Goal: Check status

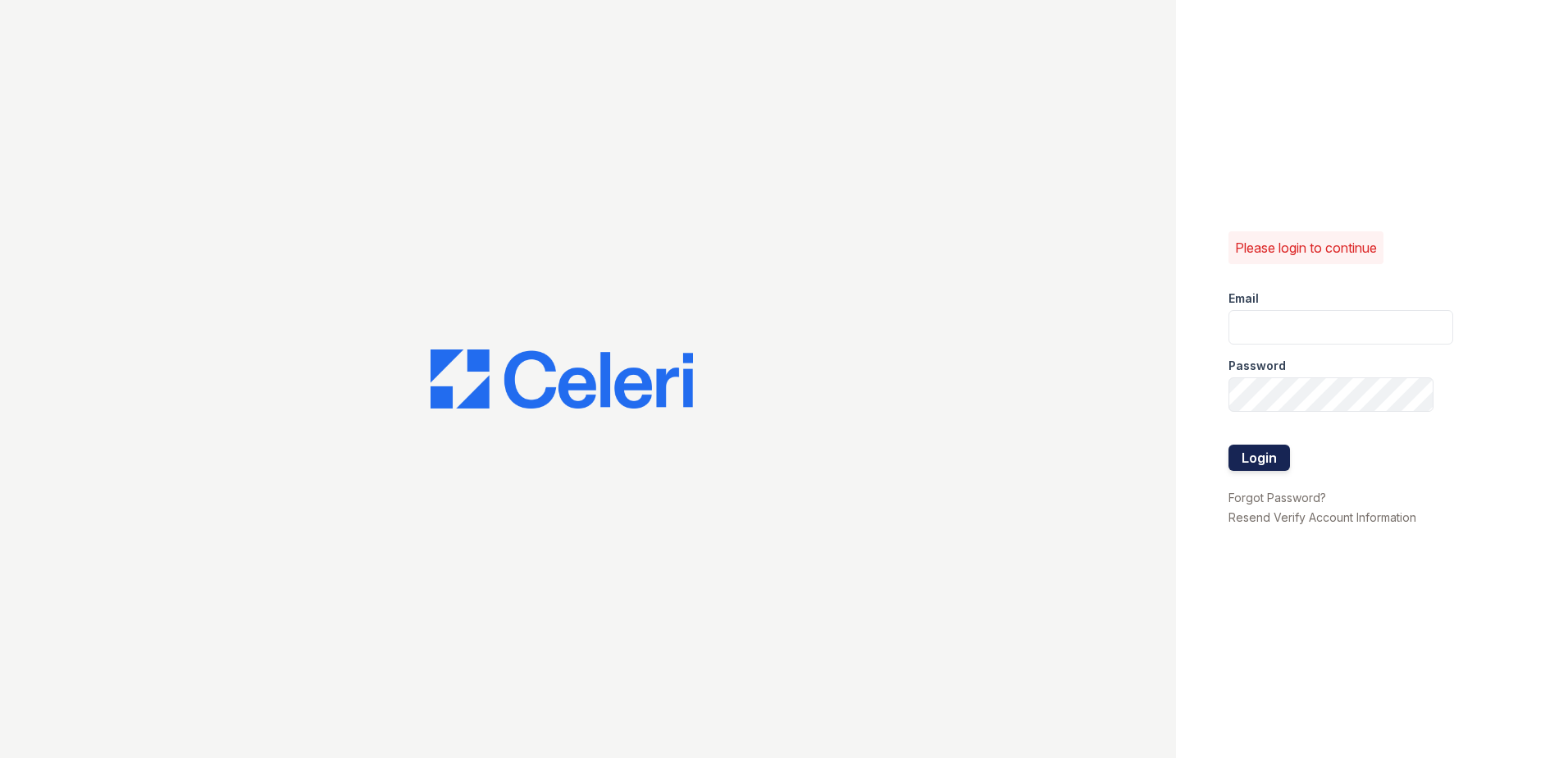
type input "[EMAIL_ADDRESS][DOMAIN_NAME]"
click at [1252, 457] on button "Login" at bounding box center [1259, 457] width 62 height 26
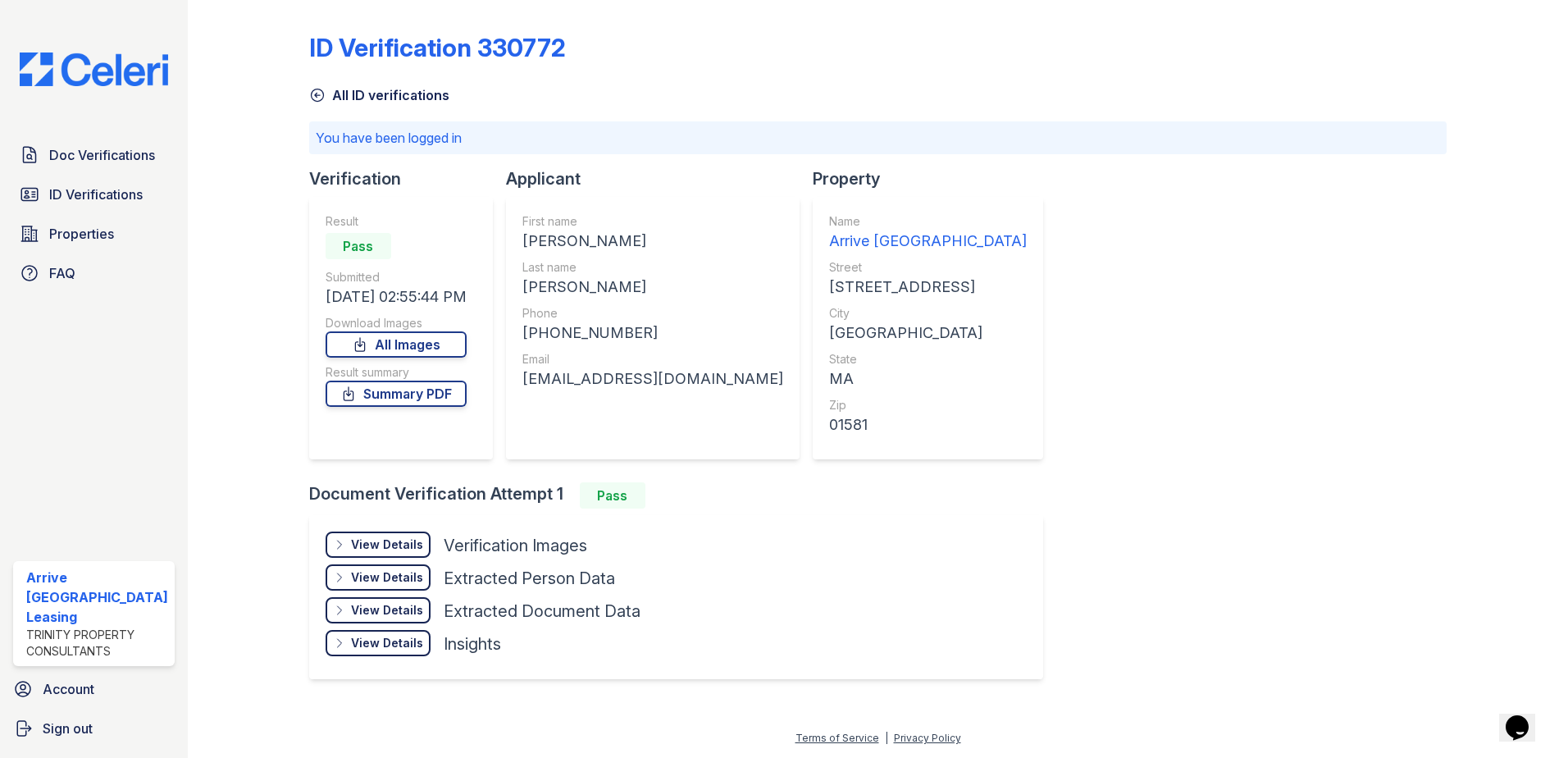
click at [387, 548] on div "View Details" at bounding box center [387, 545] width 72 height 16
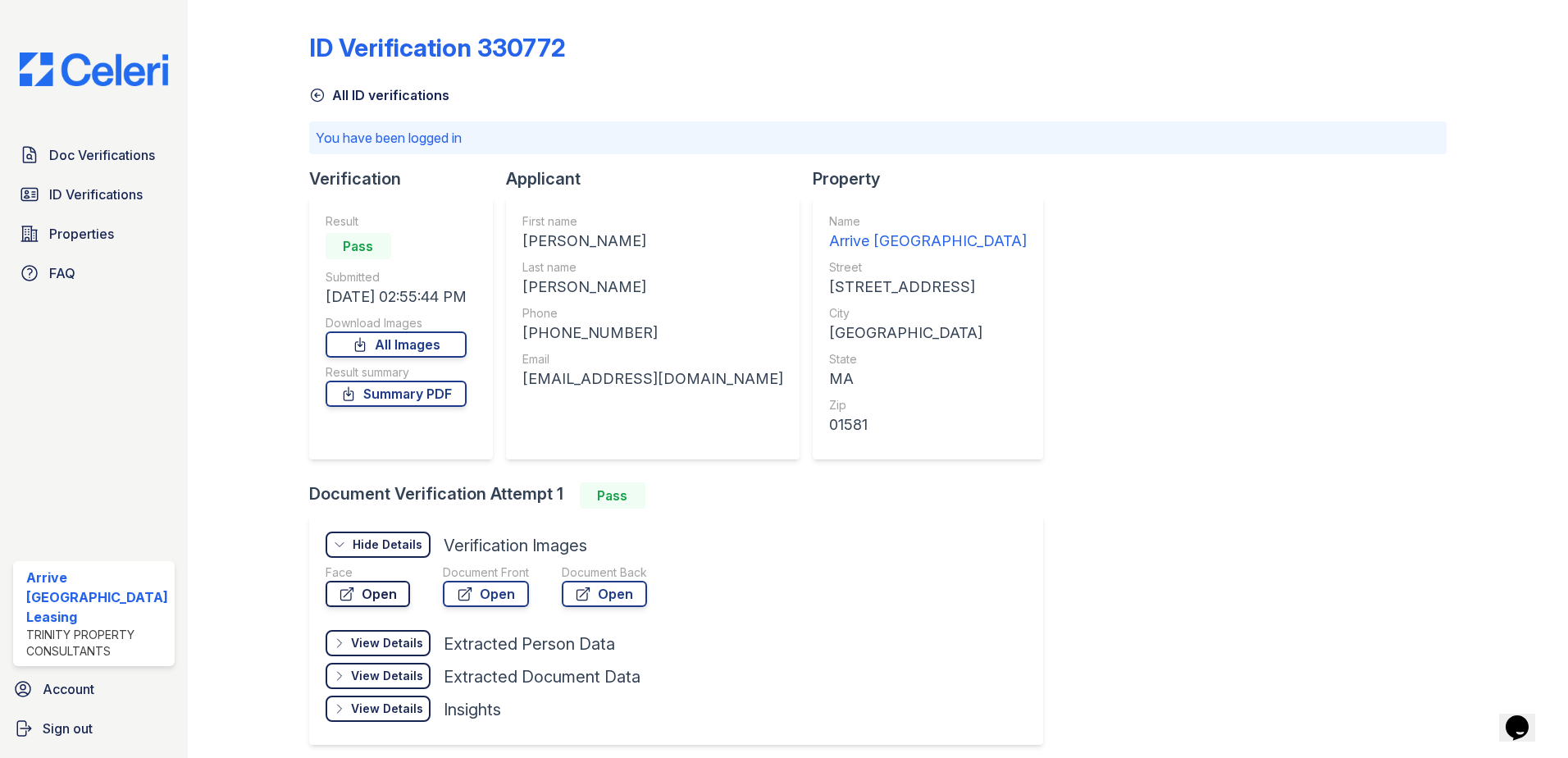
click at [369, 588] on link "Open" at bounding box center [367, 593] width 85 height 26
click at [516, 589] on link "Open" at bounding box center [486, 593] width 86 height 26
